Goal: Task Accomplishment & Management: Use online tool/utility

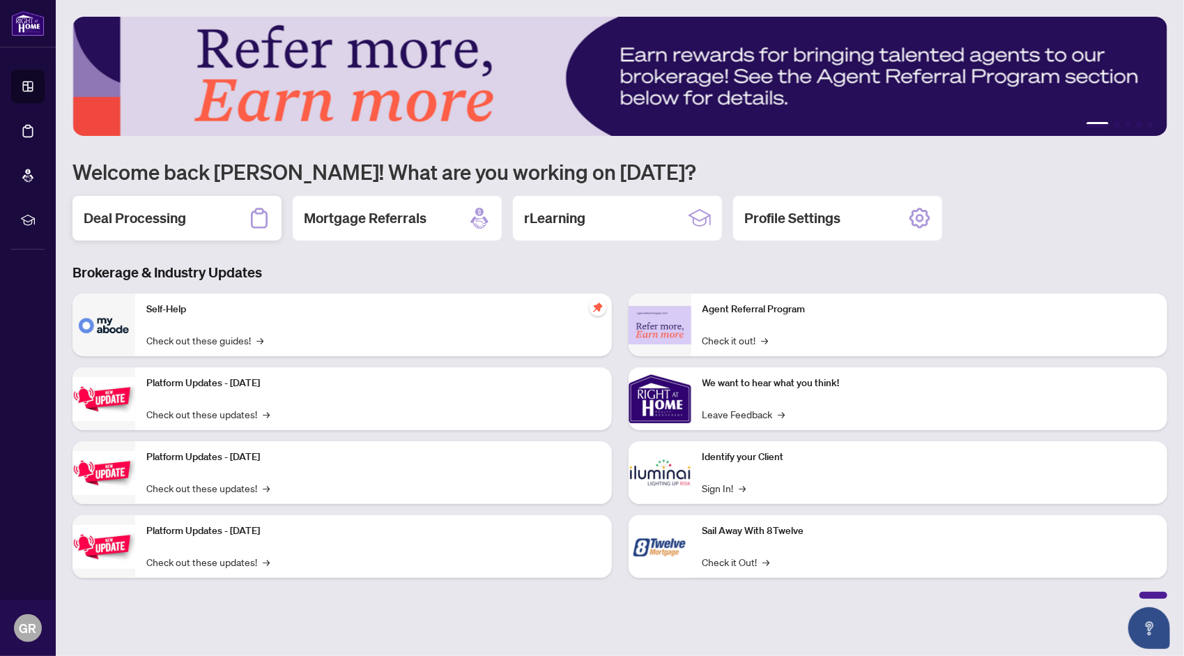
click at [157, 226] on h2 "Deal Processing" at bounding box center [135, 218] width 102 height 20
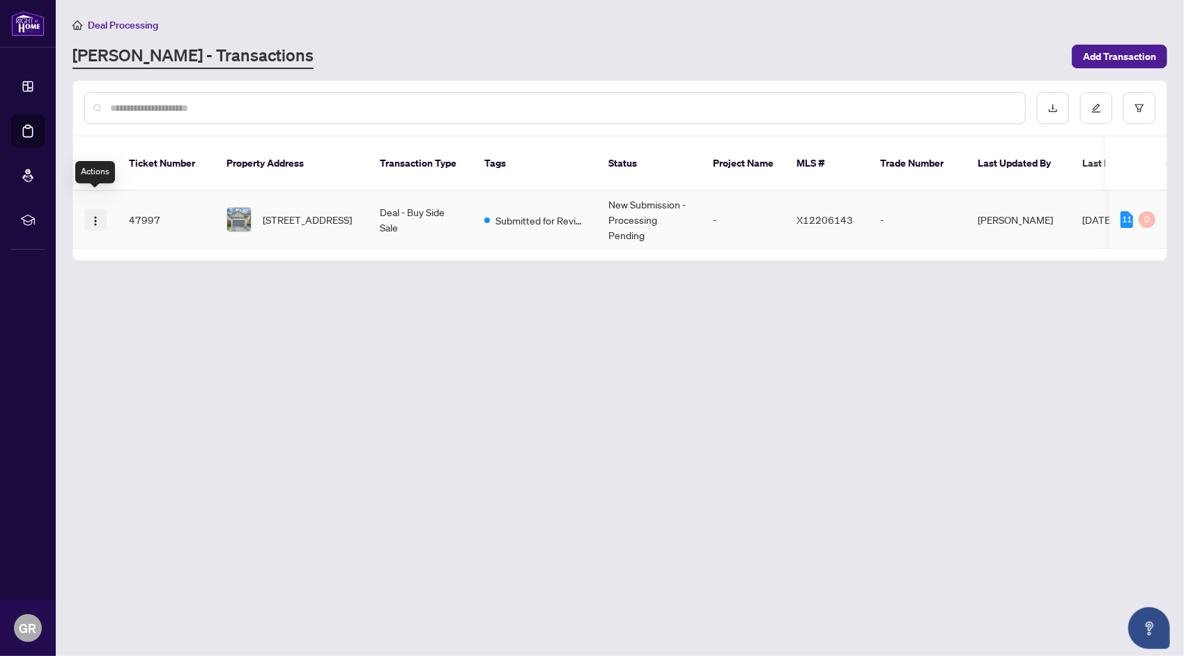
click at [98, 215] on img "button" at bounding box center [95, 220] width 11 height 11
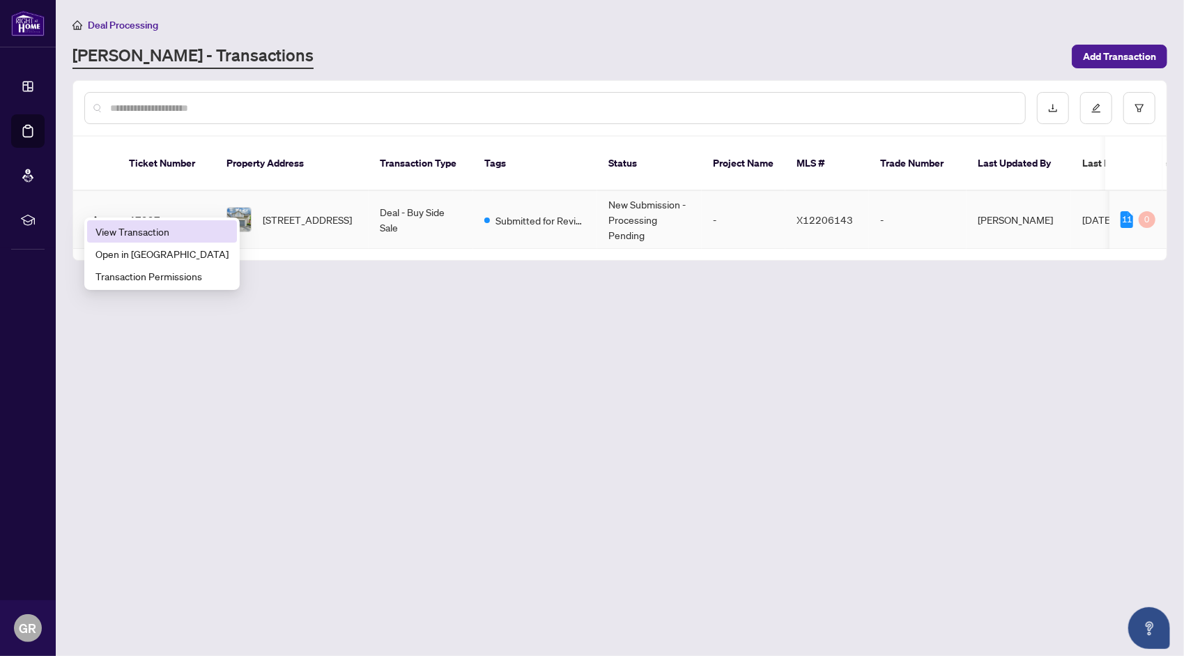
click at [118, 231] on span "View Transaction" at bounding box center [161, 231] width 133 height 15
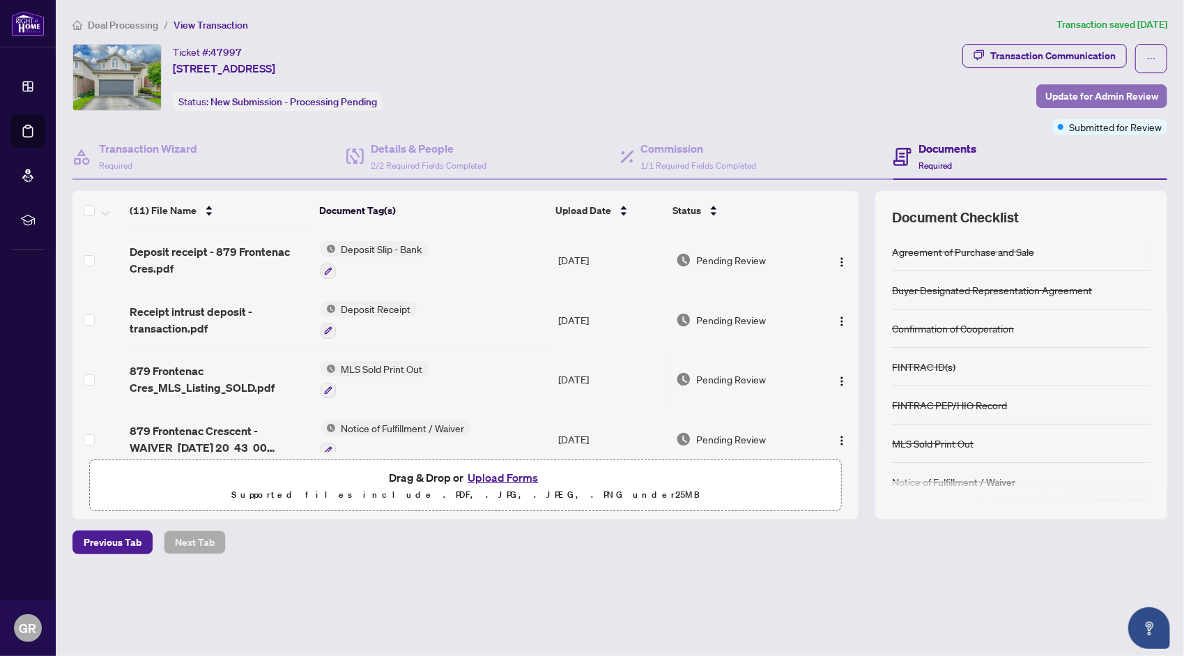
click at [1073, 94] on span "Update for Admin Review" at bounding box center [1101, 96] width 113 height 22
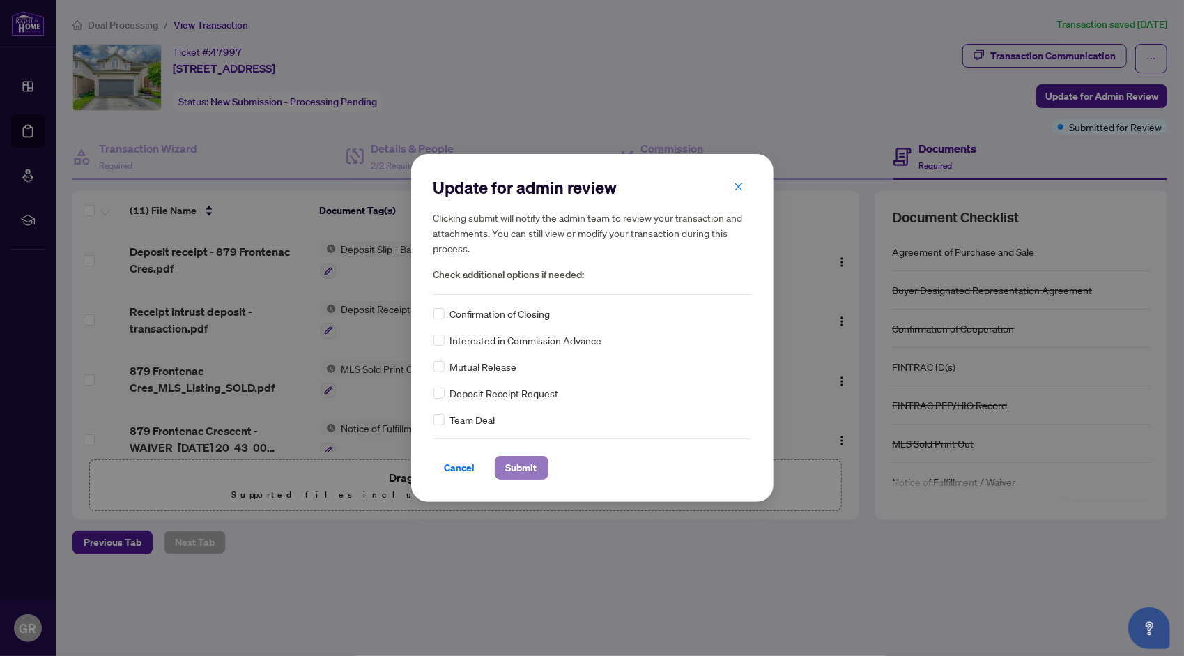
click at [525, 465] on span "Submit" at bounding box center [521, 467] width 31 height 22
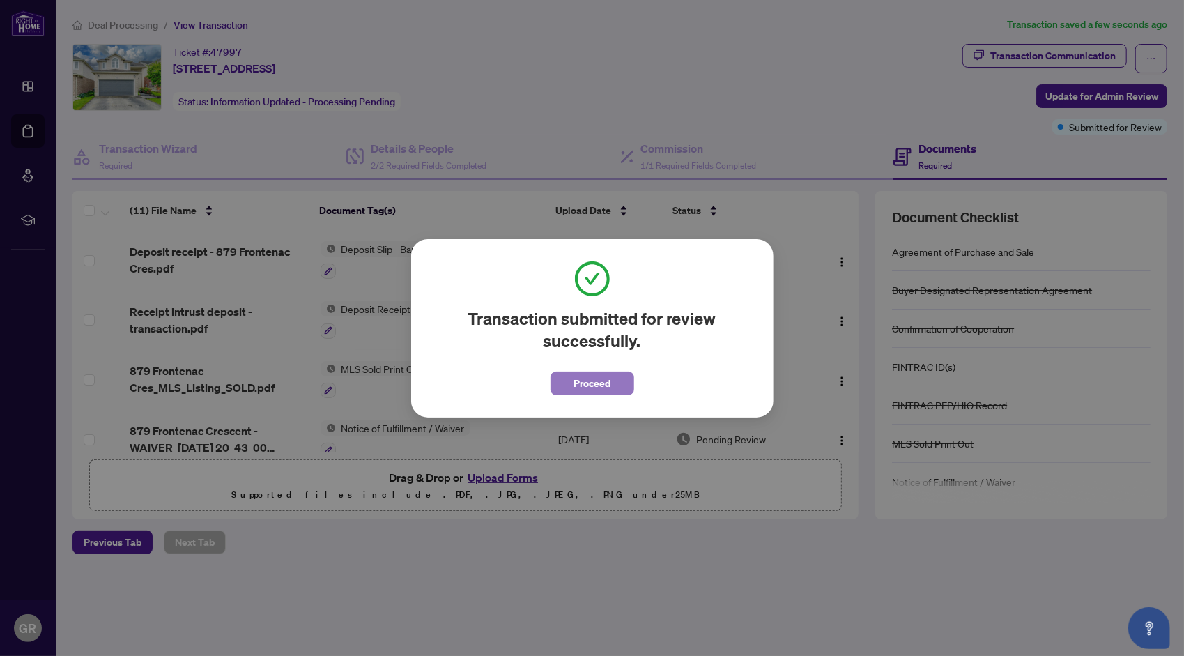
click at [617, 382] on button "Proceed" at bounding box center [592, 383] width 84 height 24
